Goal: Task Accomplishment & Management: Complete application form

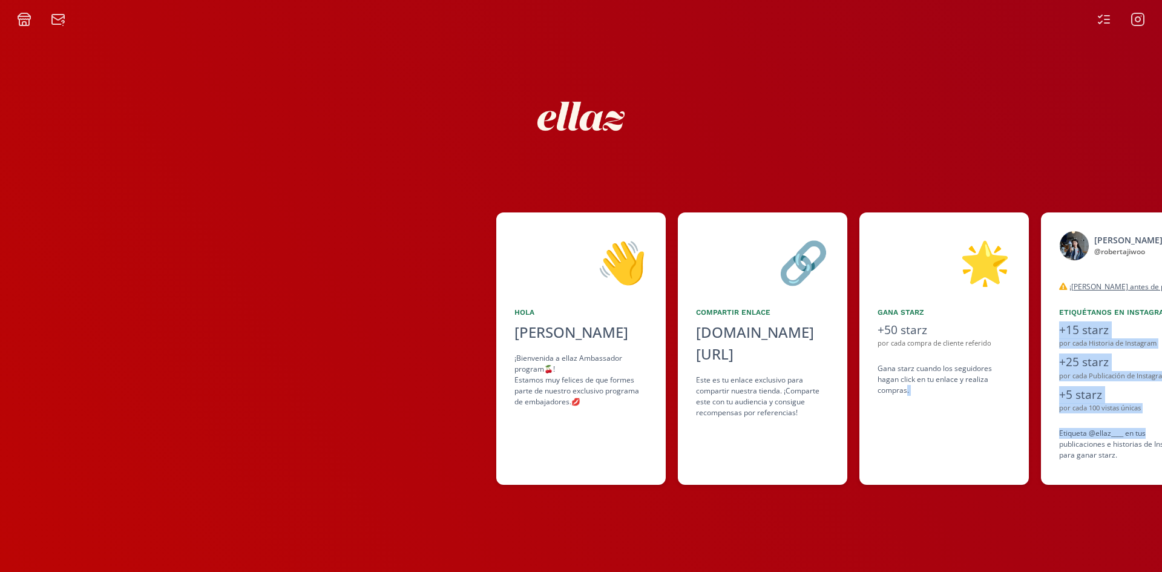
scroll to position [0, 394]
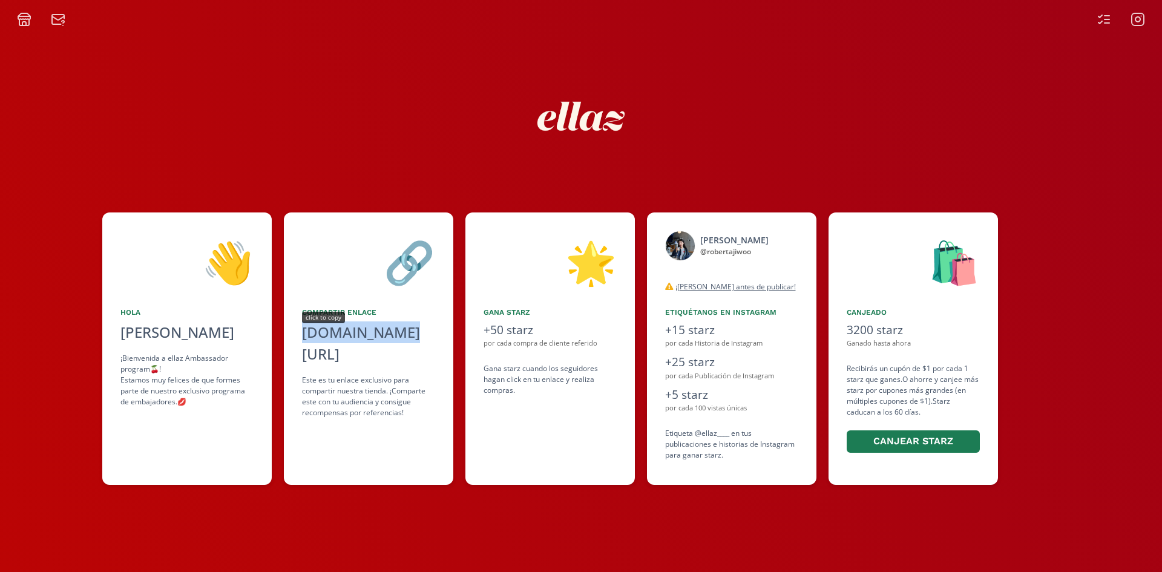
click at [354, 335] on div "[DOMAIN_NAME][URL]" at bounding box center [368, 343] width 133 height 44
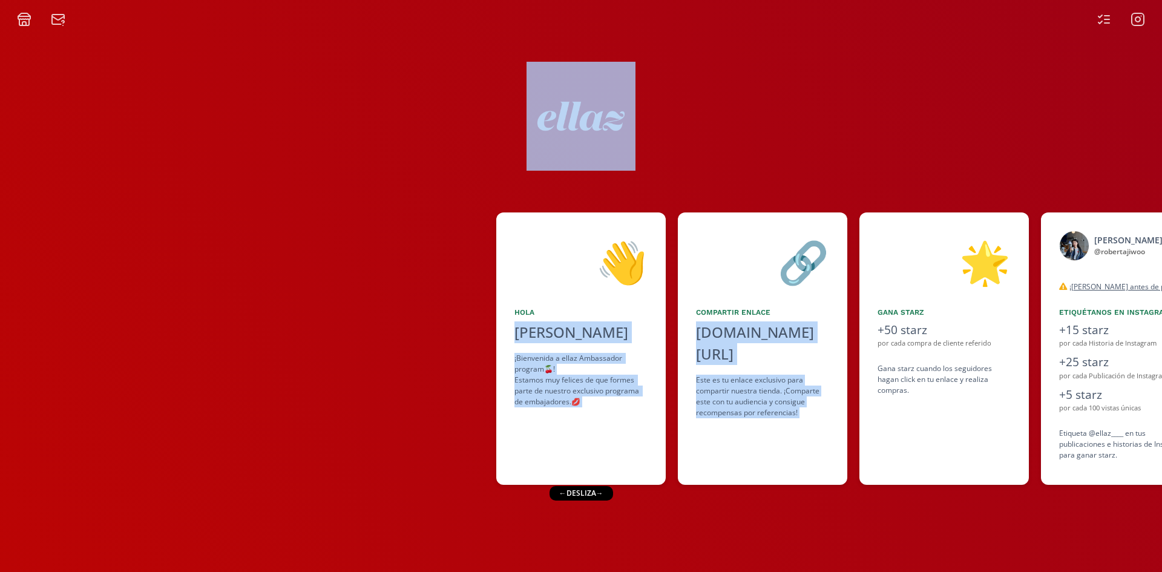
drag, startPoint x: 1004, startPoint y: 161, endPoint x: 943, endPoint y: 292, distance: 144.3
click at [893, 164] on div "👋 Hola Roberta Kim ¡Bienvenida a ellaz Ambassador program🍒! Estamos muy felices…" at bounding box center [581, 299] width 1162 height 545
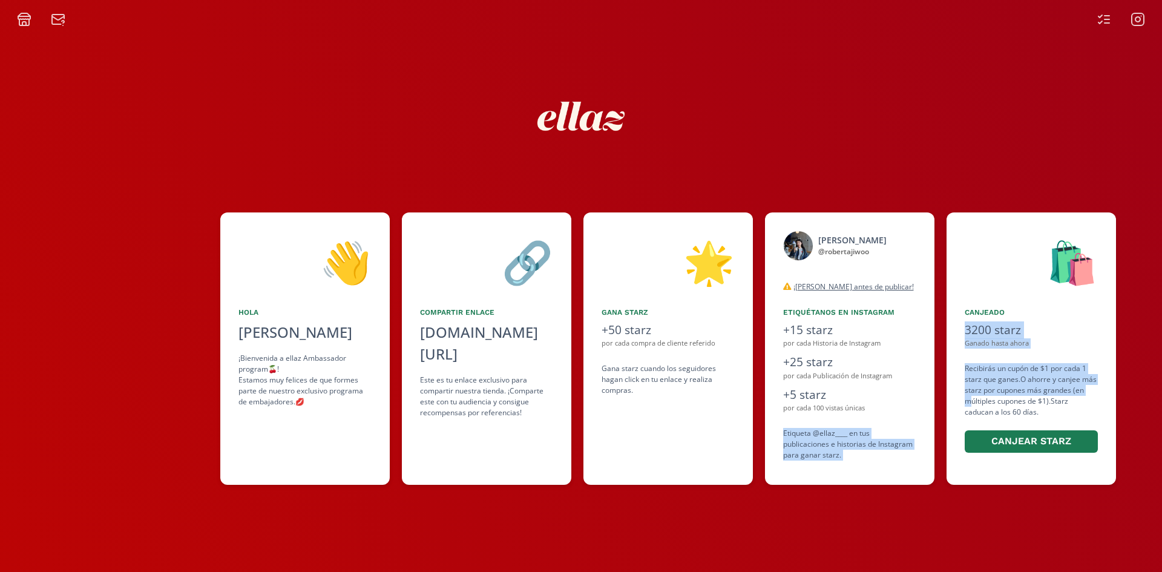
scroll to position [0, 309]
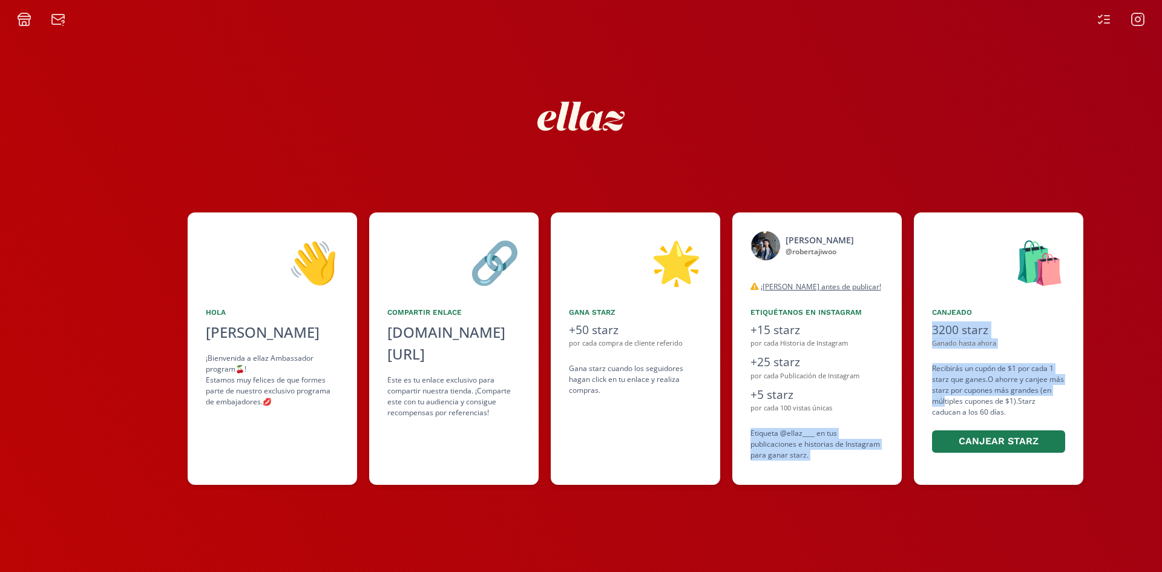
drag, startPoint x: 1044, startPoint y: 414, endPoint x: 941, endPoint y: 404, distance: 103.4
click at [941, 404] on div "👋 Hola Roberta Kim ¡Bienvenida a ellaz Ambassador program🍒! Estamos muy felices…" at bounding box center [581, 348] width 1162 height 284
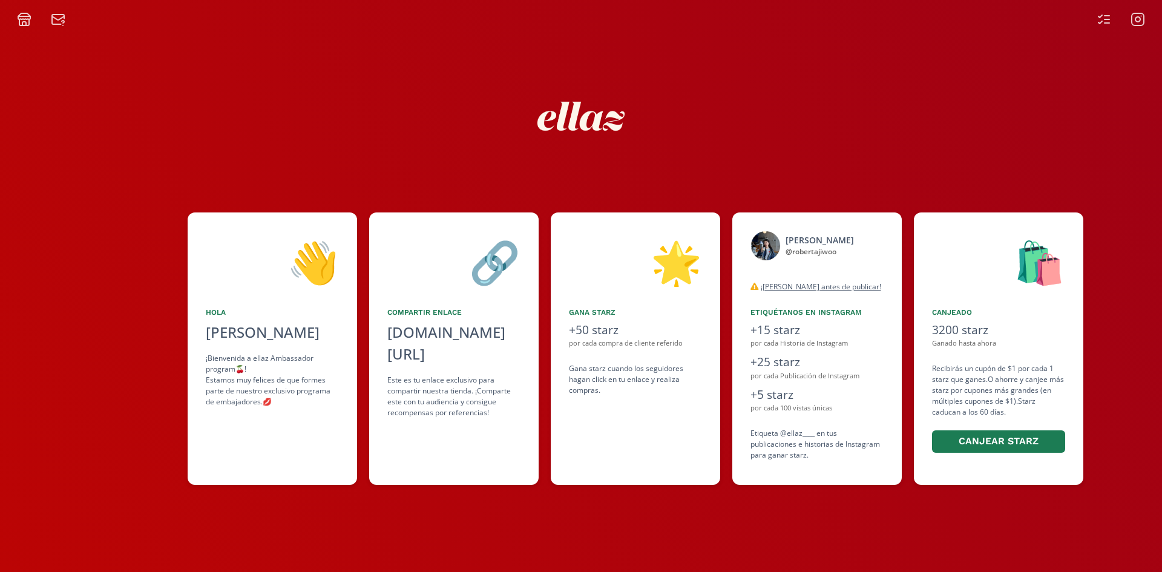
click at [1097, 27] on div "👋 Hola Roberta Kim ¡Bienvenida a ellaz Ambassador program🍒! Estamos muy felices…" at bounding box center [581, 299] width 1162 height 545
click at [1098, 23] on icon at bounding box center [1100, 22] width 4 height 2
